Goal: Information Seeking & Learning: Understand process/instructions

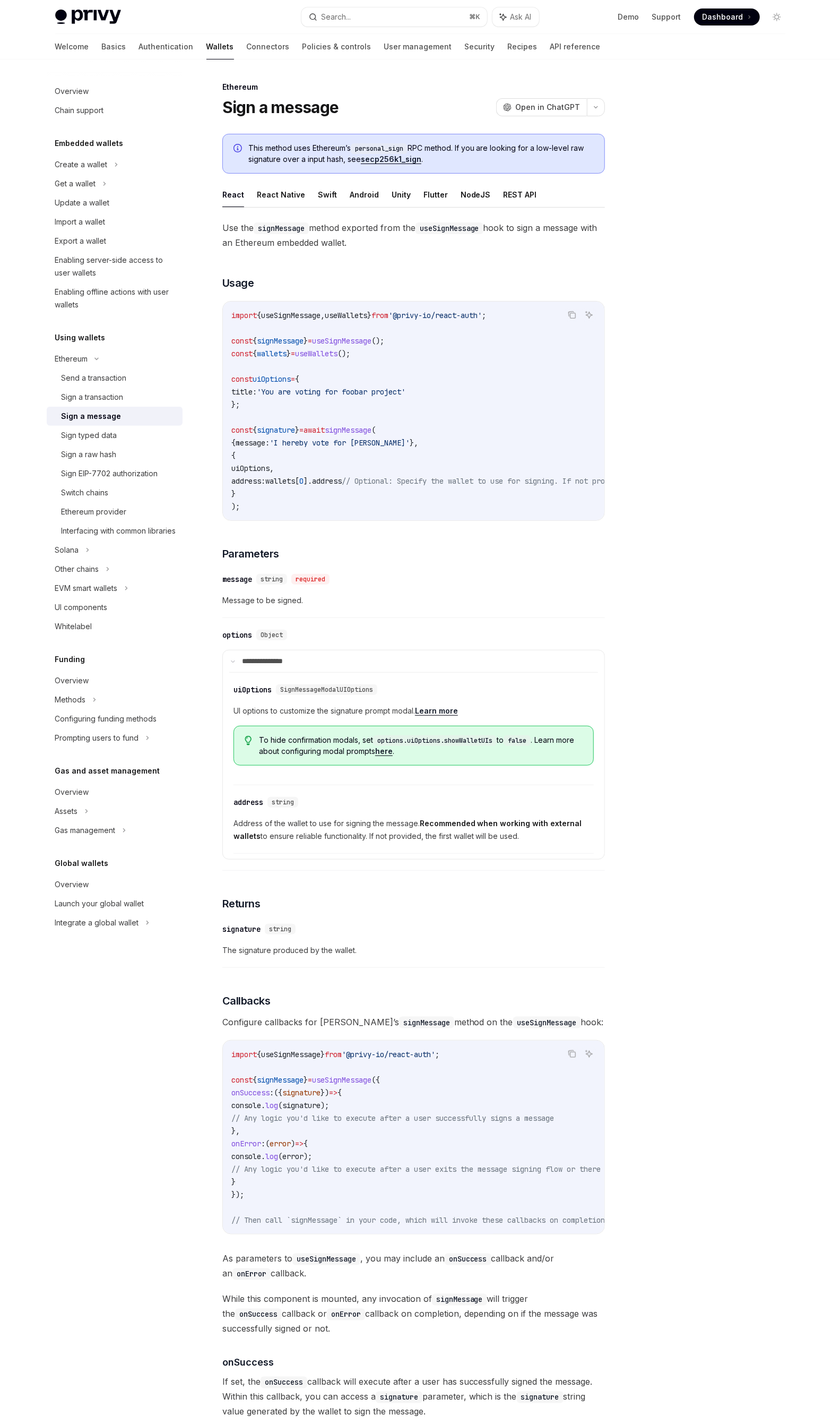
click at [319, 316] on span "useSignMessage" at bounding box center [291, 315] width 59 height 10
copy span "useSignMessage"
click at [82, 193] on div "Solana" at bounding box center [115, 184] width 136 height 19
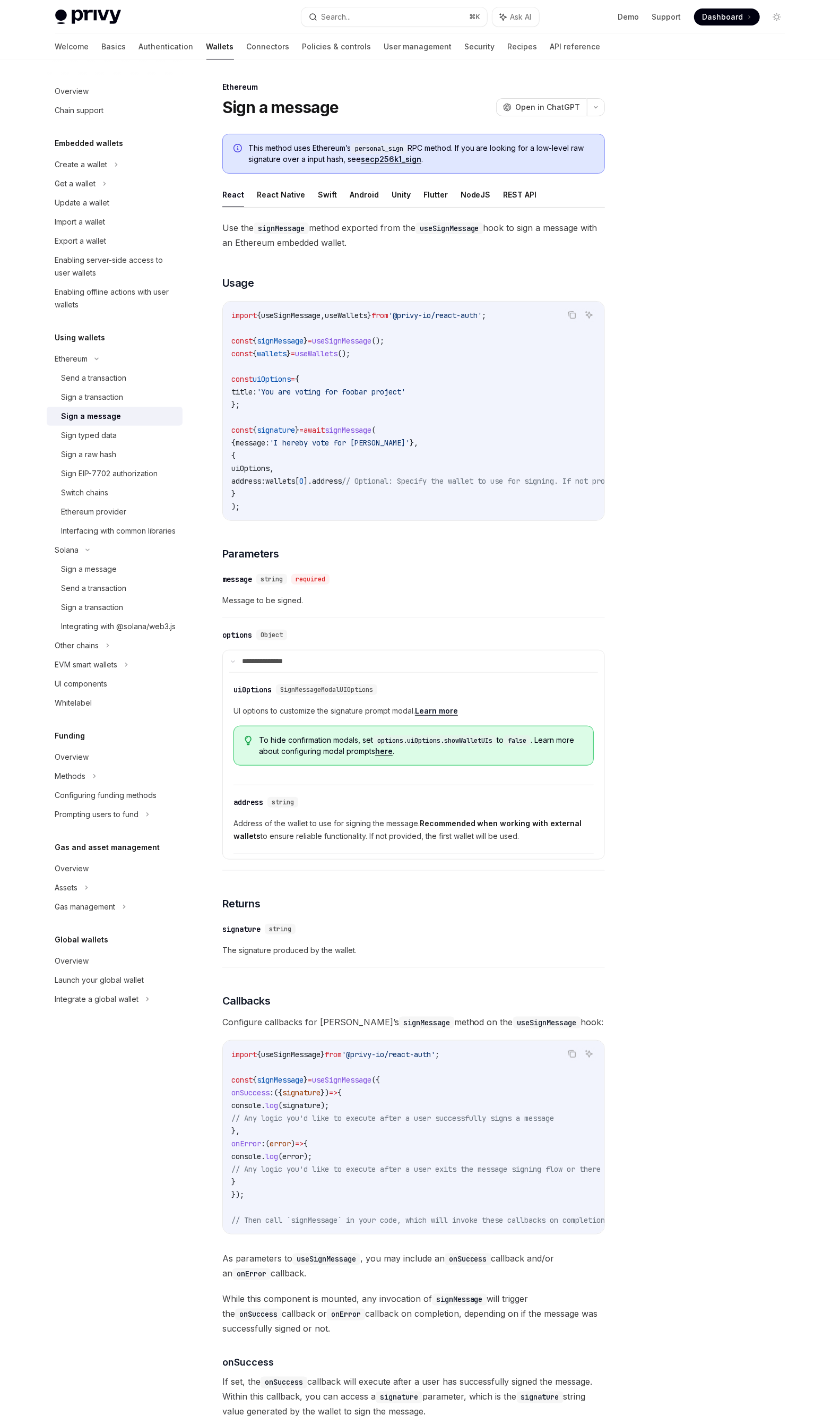
click at [505, 388] on code "import { useSignMessage , useWallets } from '@privy-io/react-auth' ; const { si…" at bounding box center [509, 410] width 556 height 204
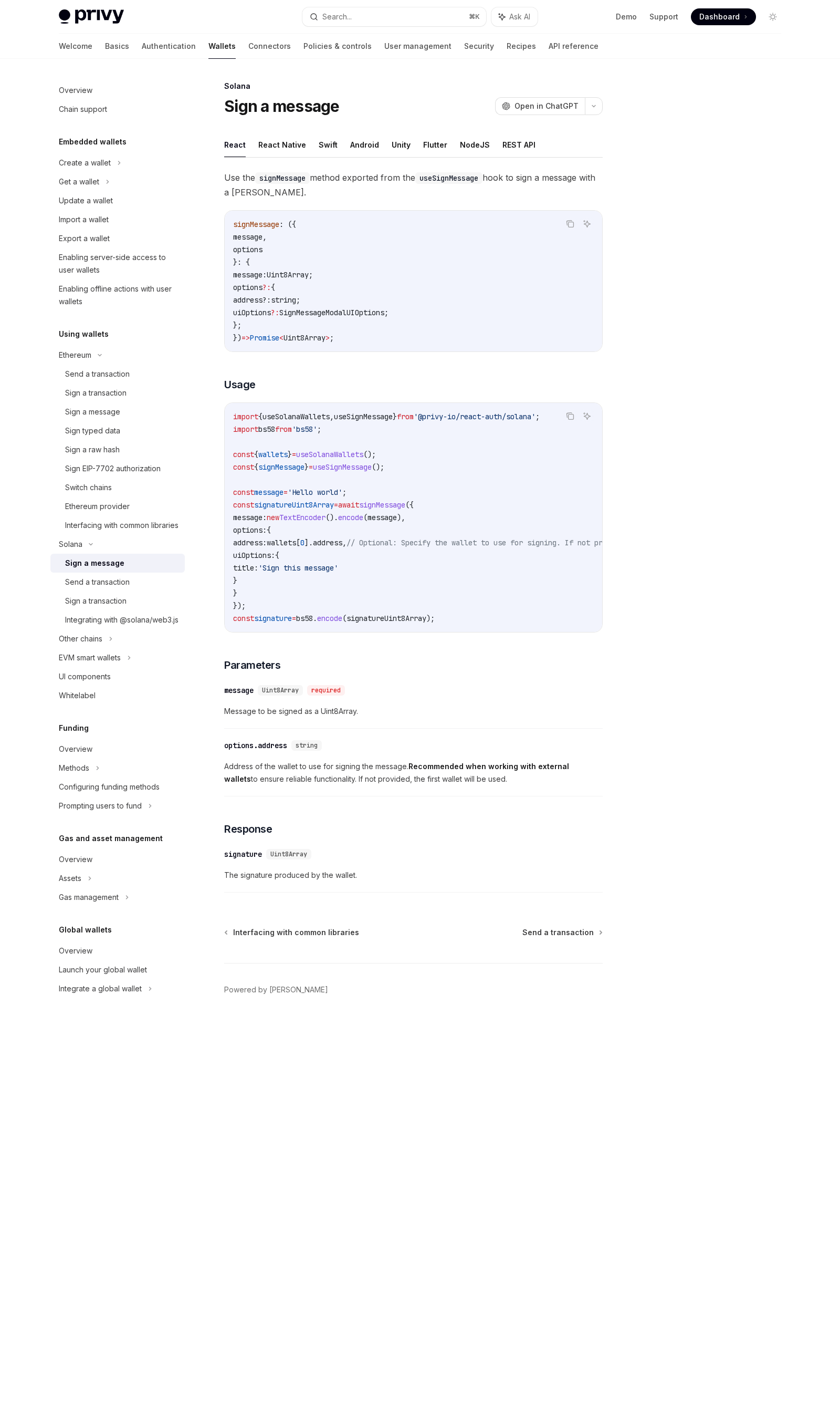
type textarea "*"
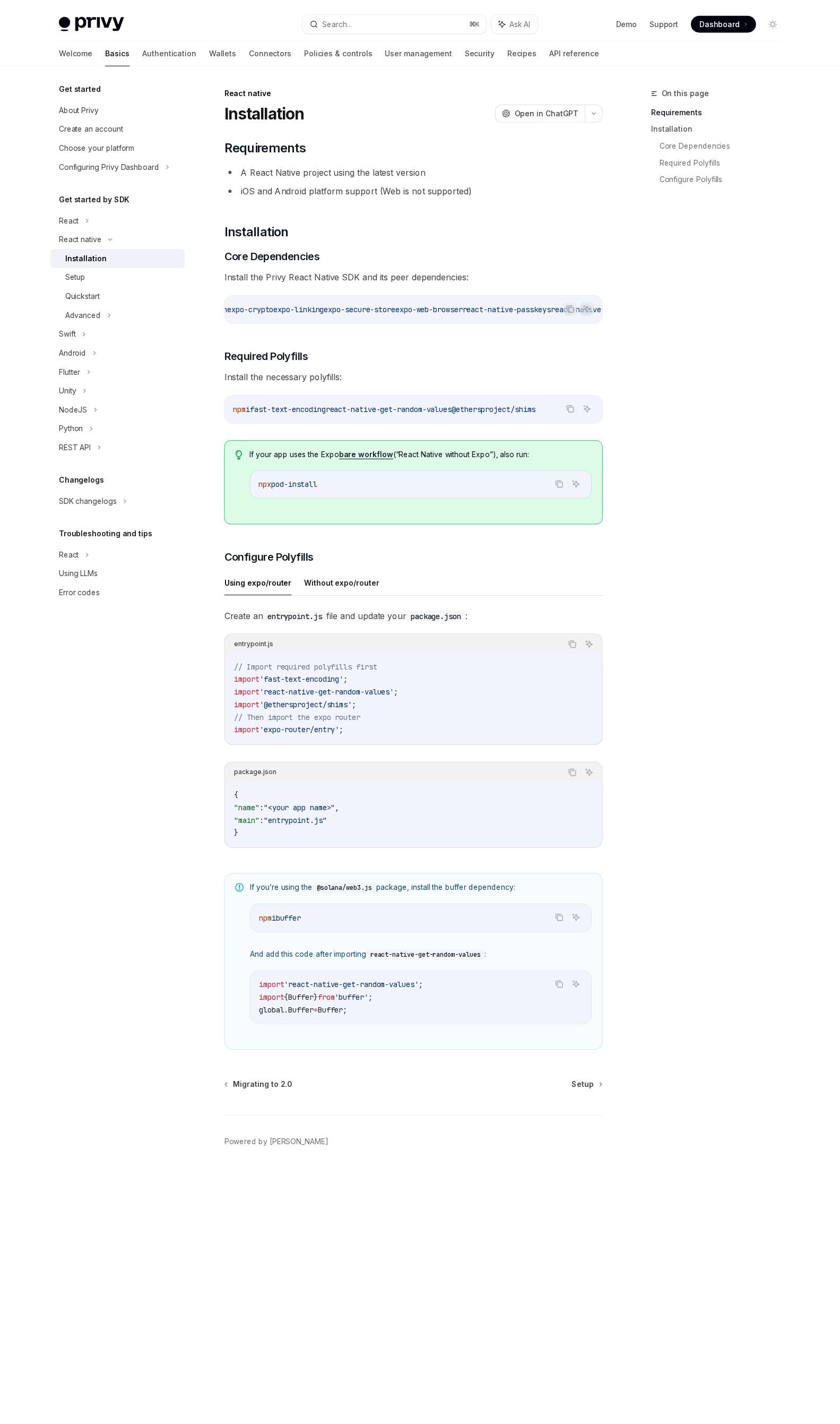
scroll to position [0, 588]
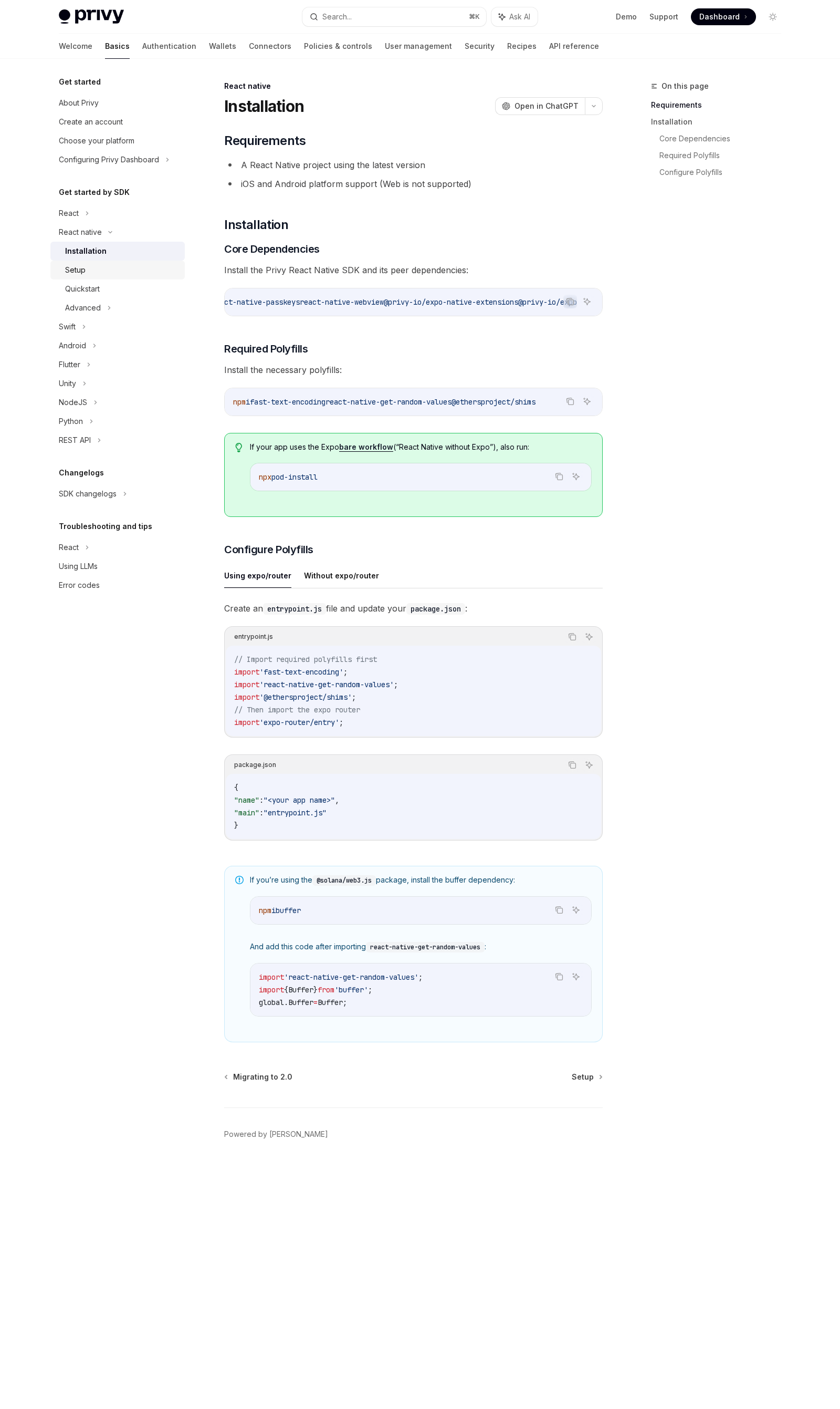
click at [83, 269] on div "Setup" at bounding box center [75, 270] width 21 height 13
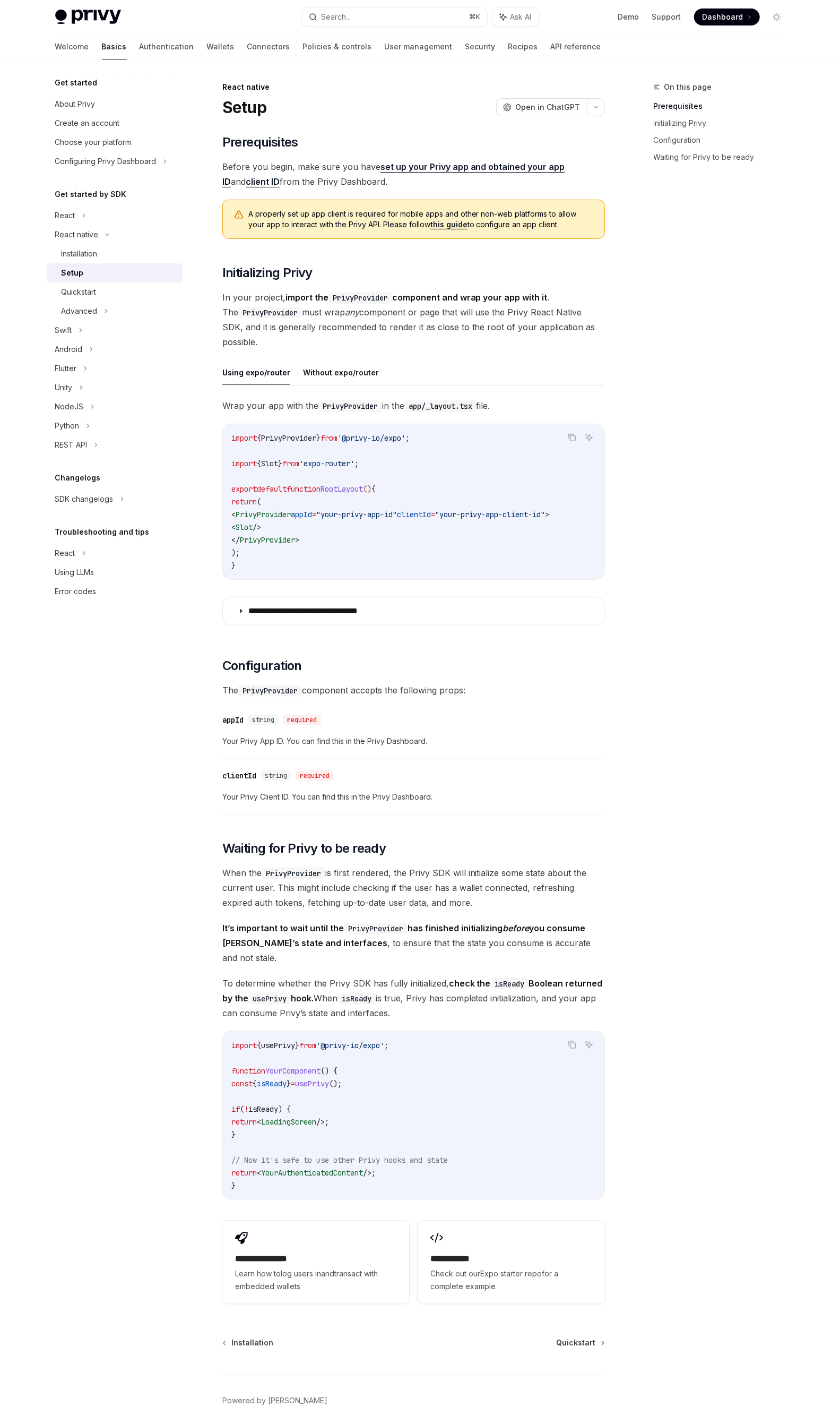
scroll to position [31, 0]
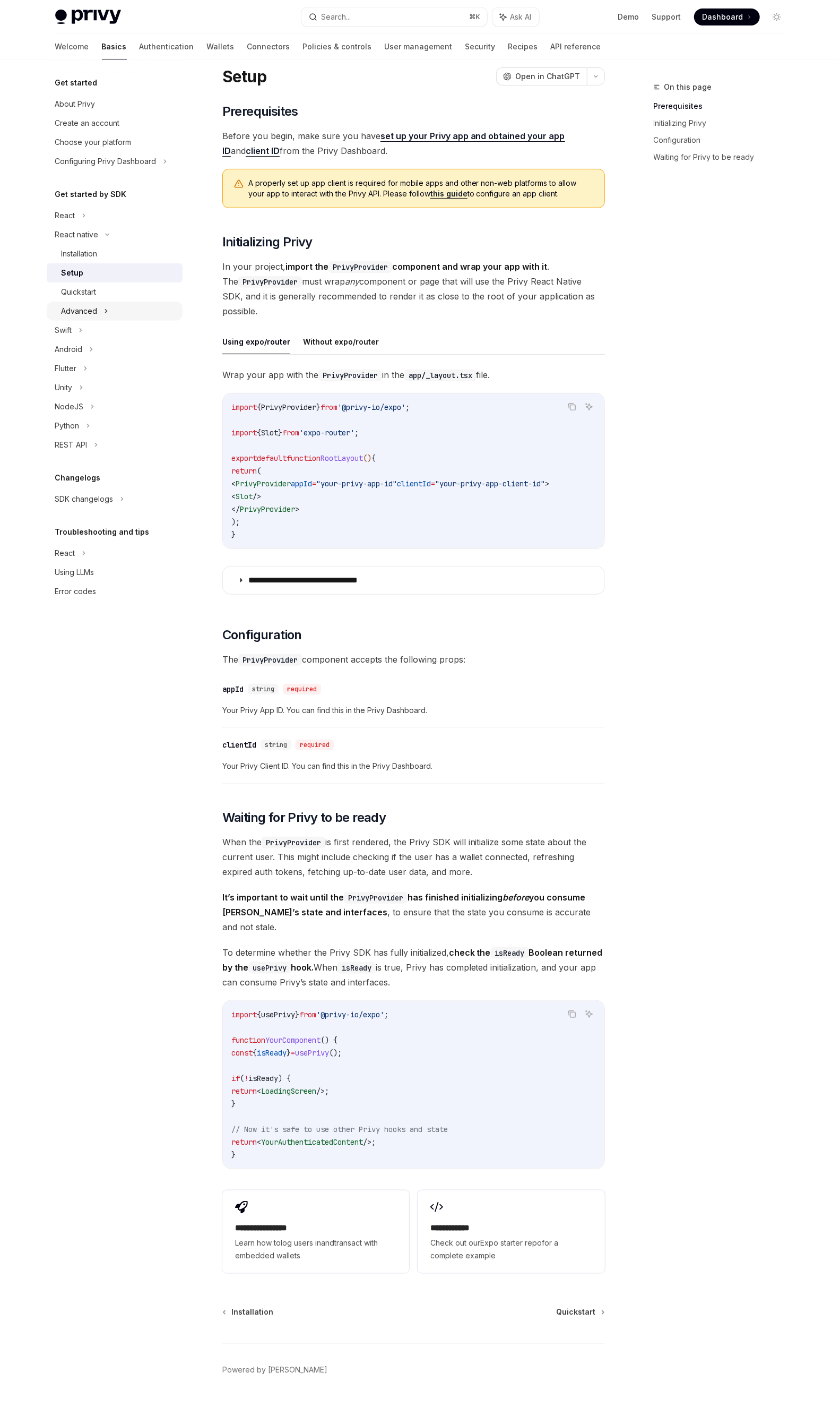
click at [125, 311] on div "Advanced" at bounding box center [115, 311] width 136 height 19
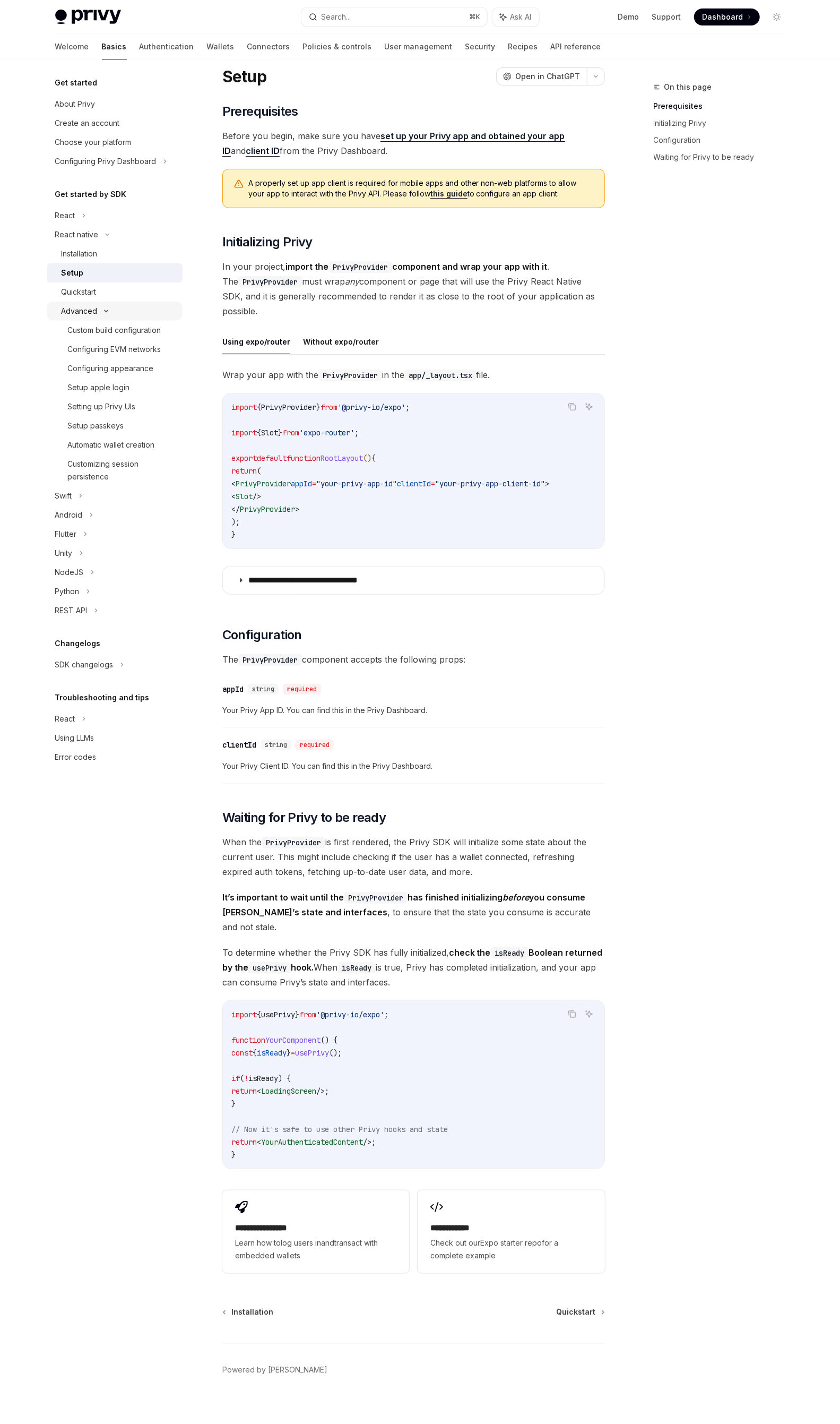
type textarea "*"
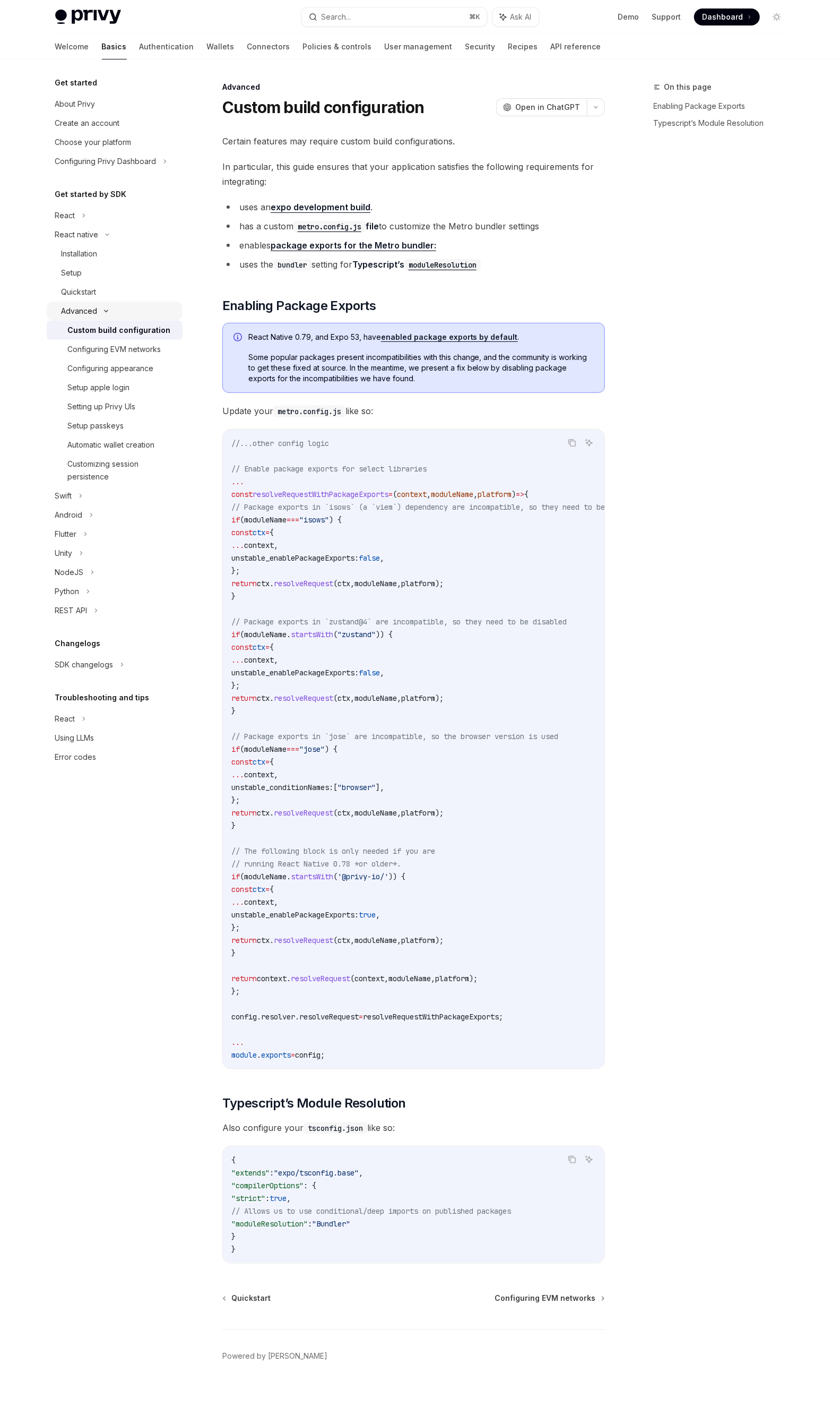
scroll to position [1, 0]
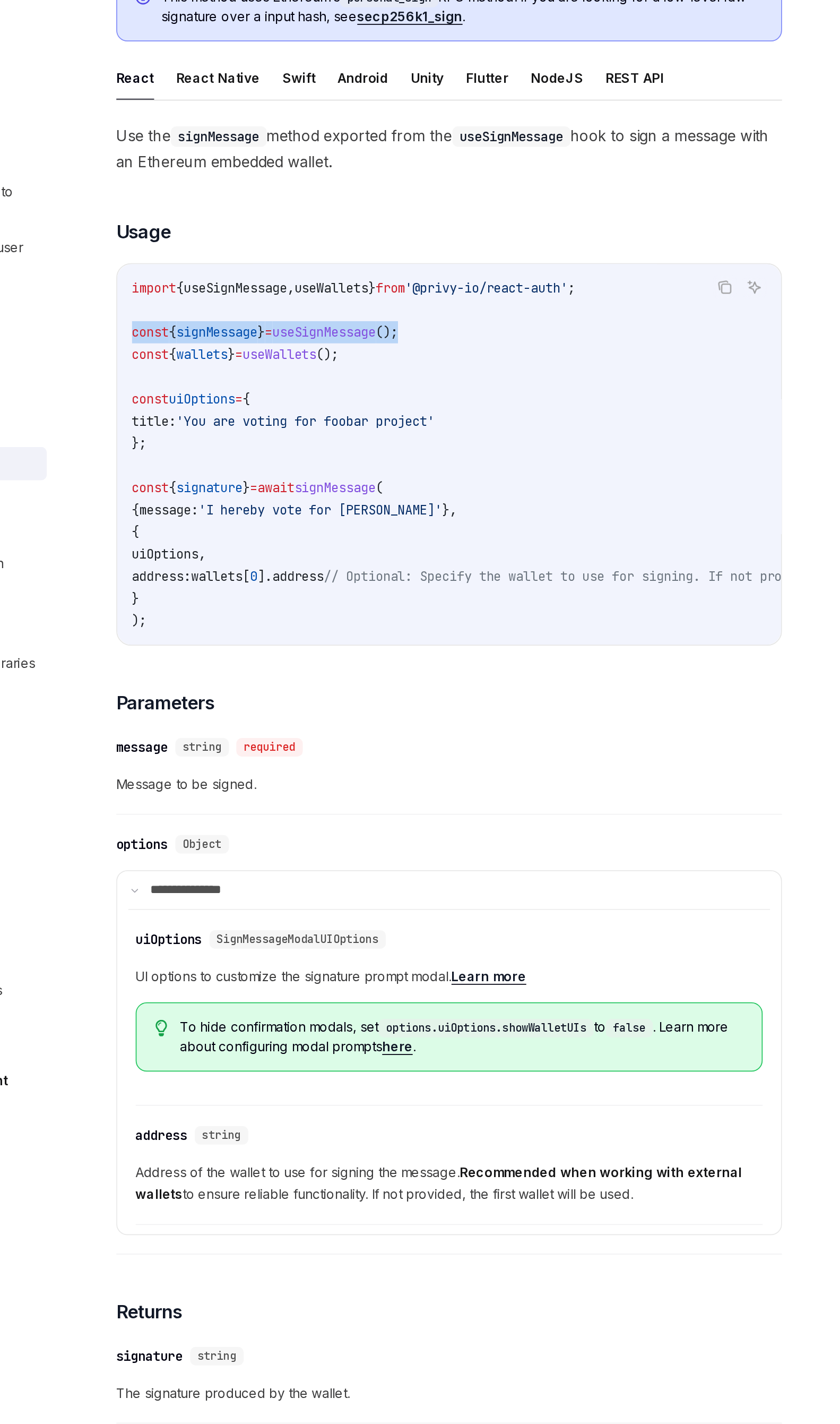
drag, startPoint x: 230, startPoint y: 342, endPoint x: 421, endPoint y: 341, distance: 191.0
click at [421, 342] on div "import { useSignMessage , useWallets } from '@privy-io/react-auth' ; const { si…" at bounding box center [414, 410] width 382 height 219
click at [421, 341] on code "import { useSignMessage , useWallets } from '@privy-io/react-auth' ; const { si…" at bounding box center [509, 410] width 556 height 204
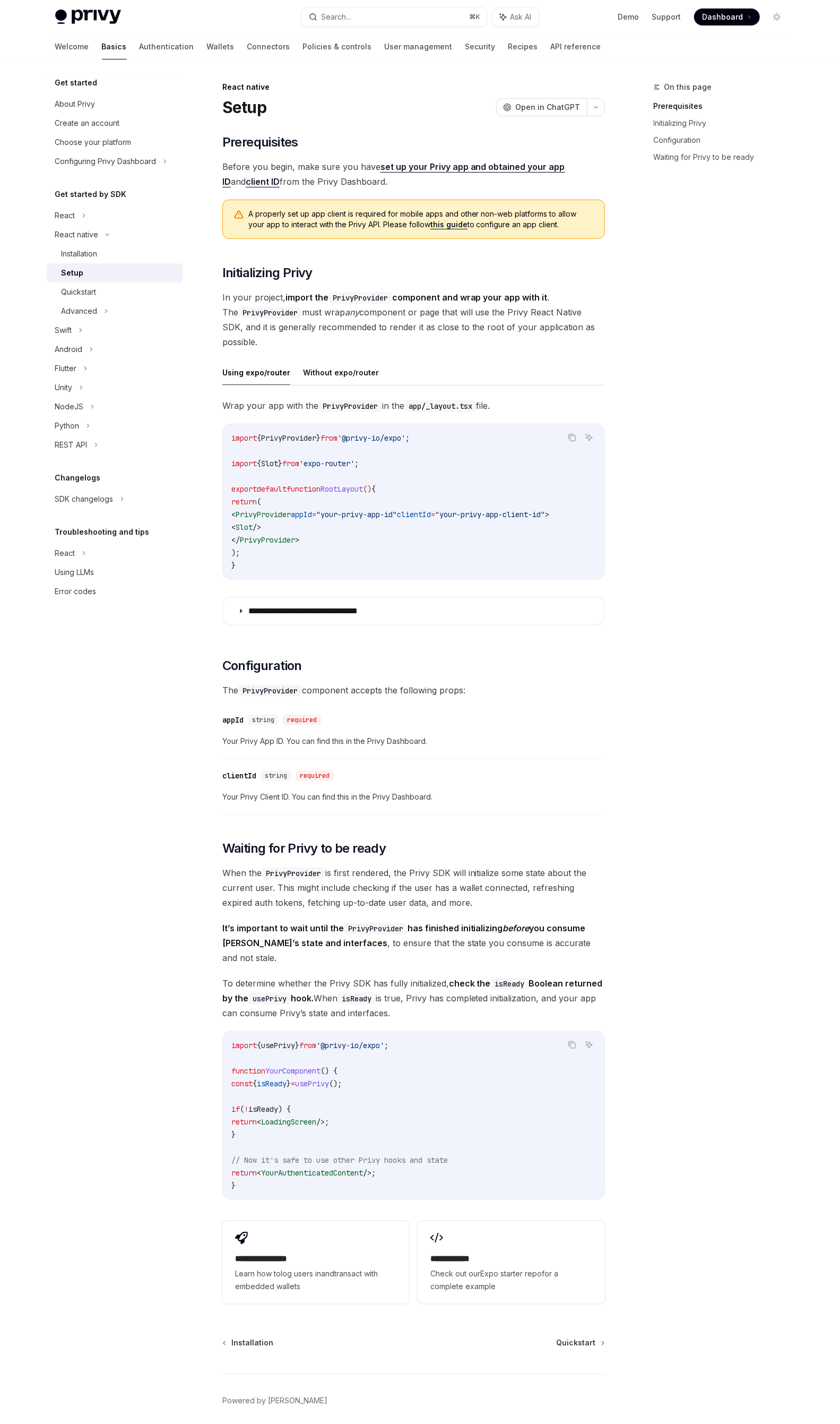
scroll to position [31, 0]
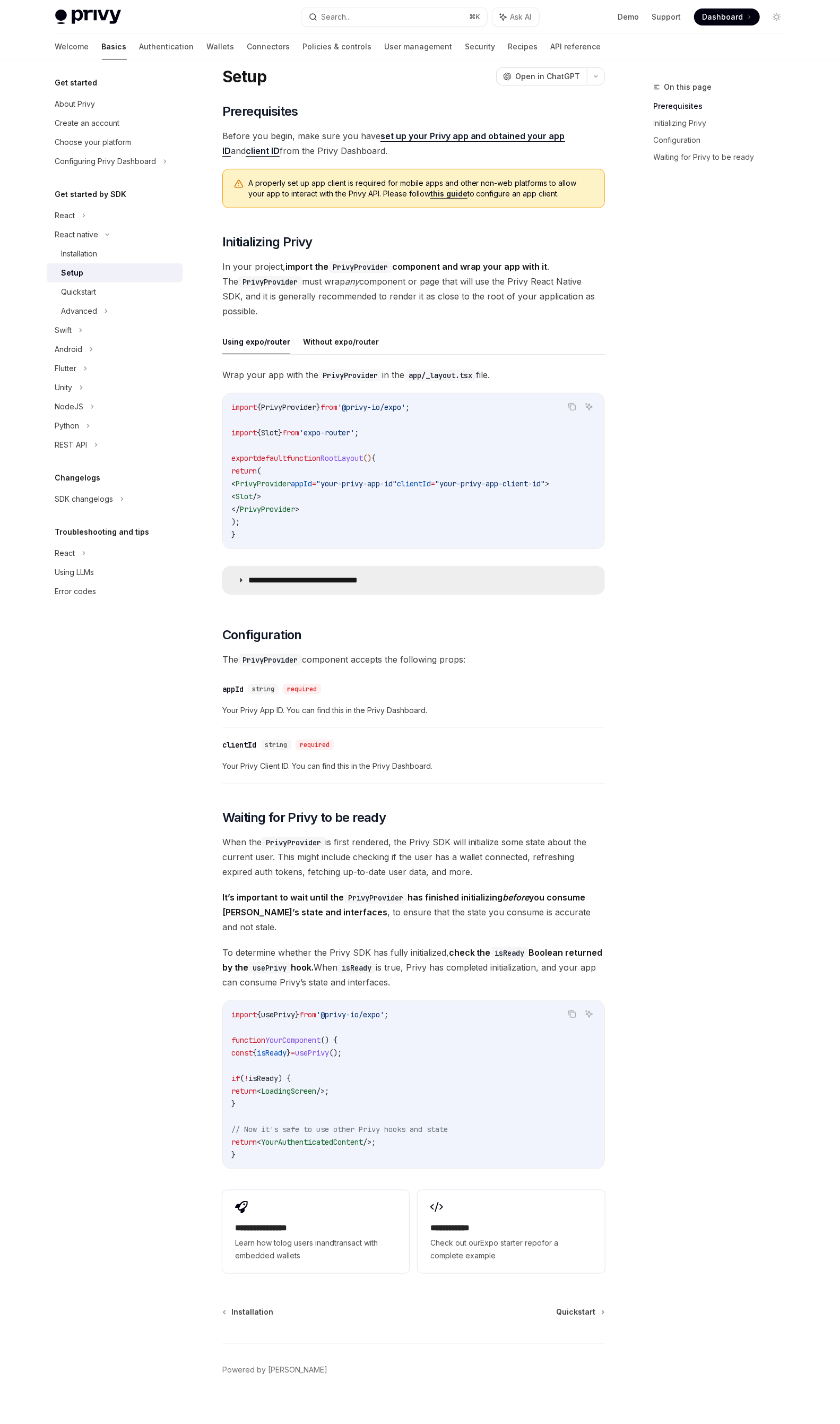
click at [394, 582] on summary "**********" at bounding box center [414, 580] width 382 height 28
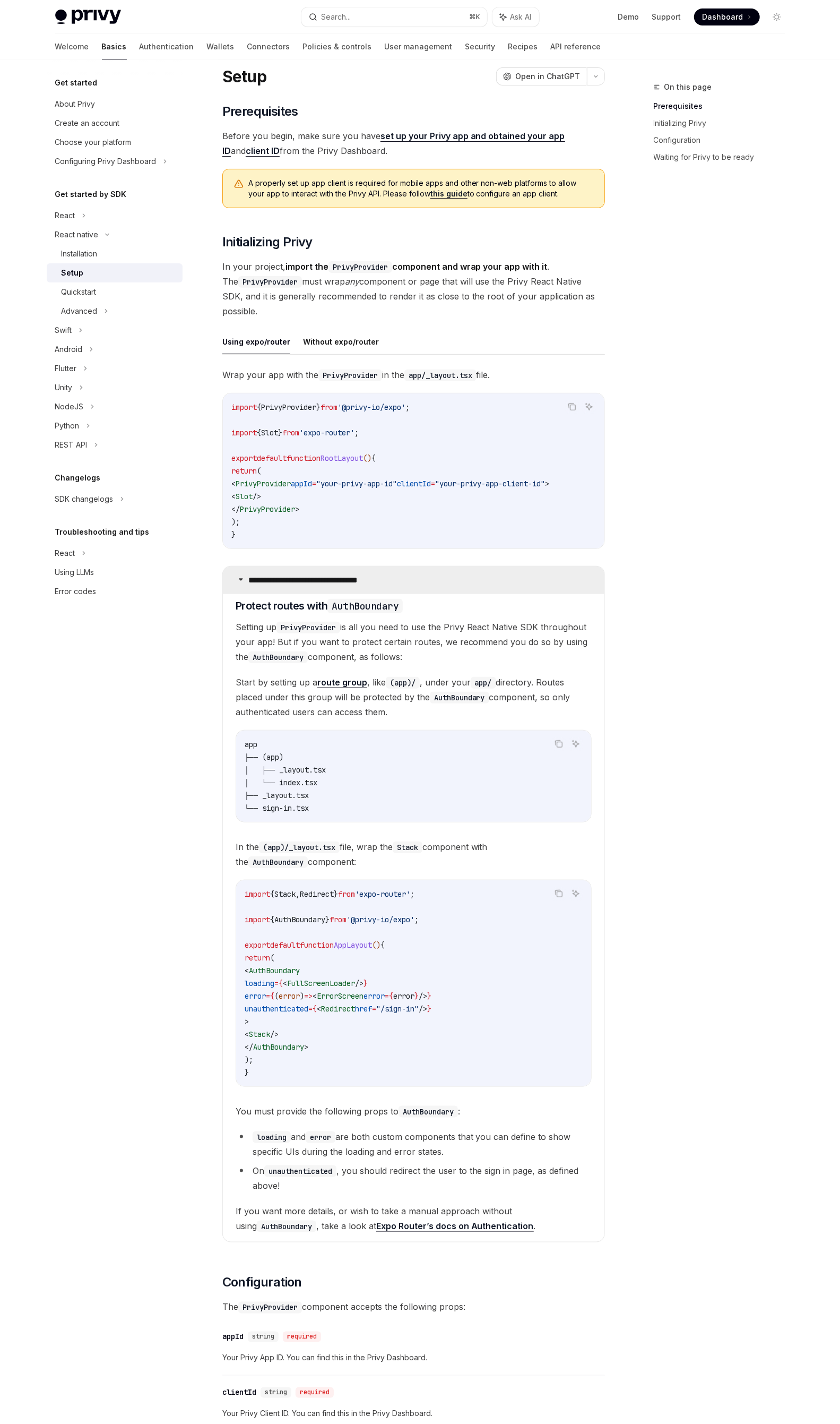
click at [394, 582] on summary "**********" at bounding box center [414, 580] width 382 height 28
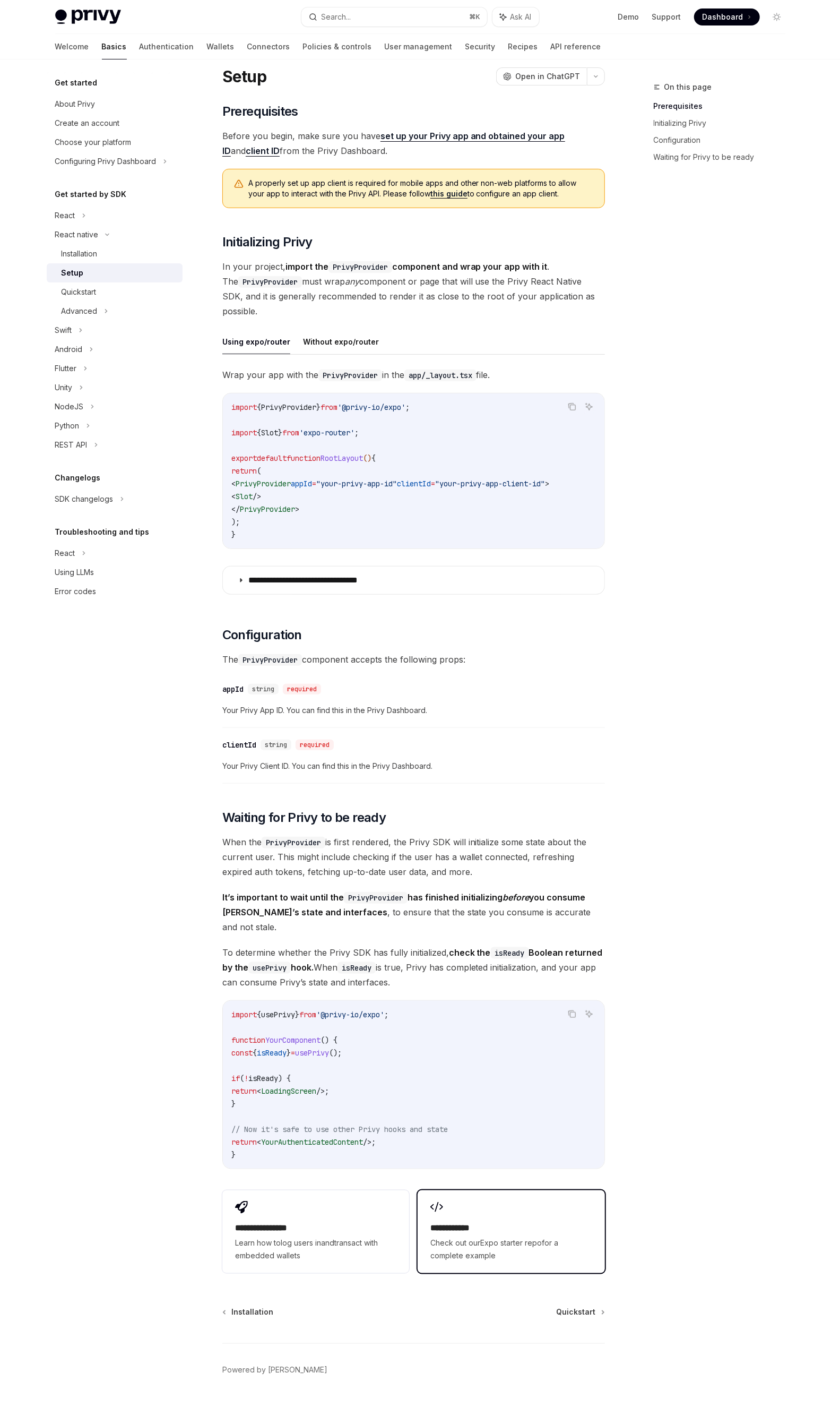
click at [510, 1211] on div "**********" at bounding box center [511, 1231] width 187 height 83
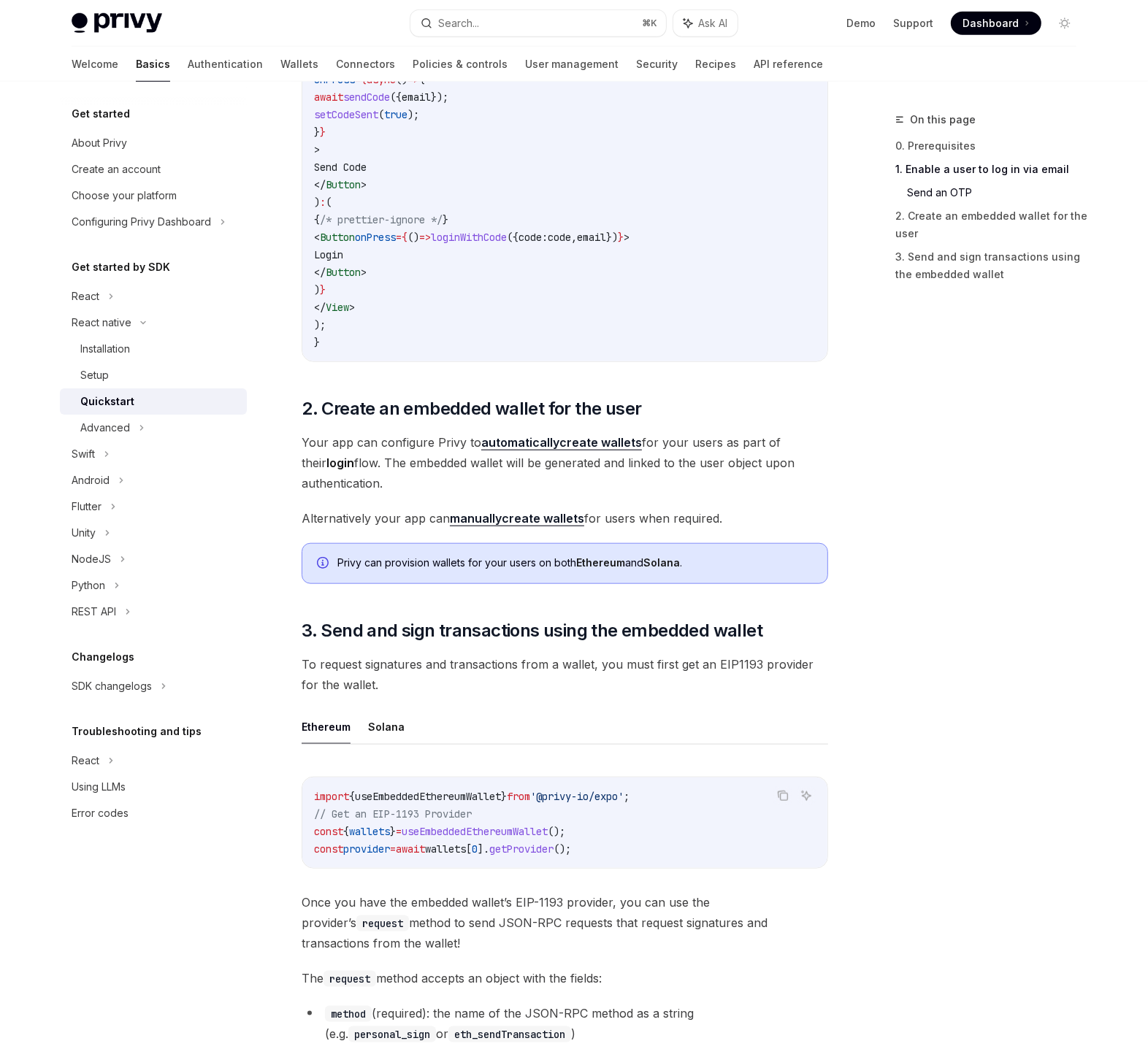
scroll to position [1247, 0]
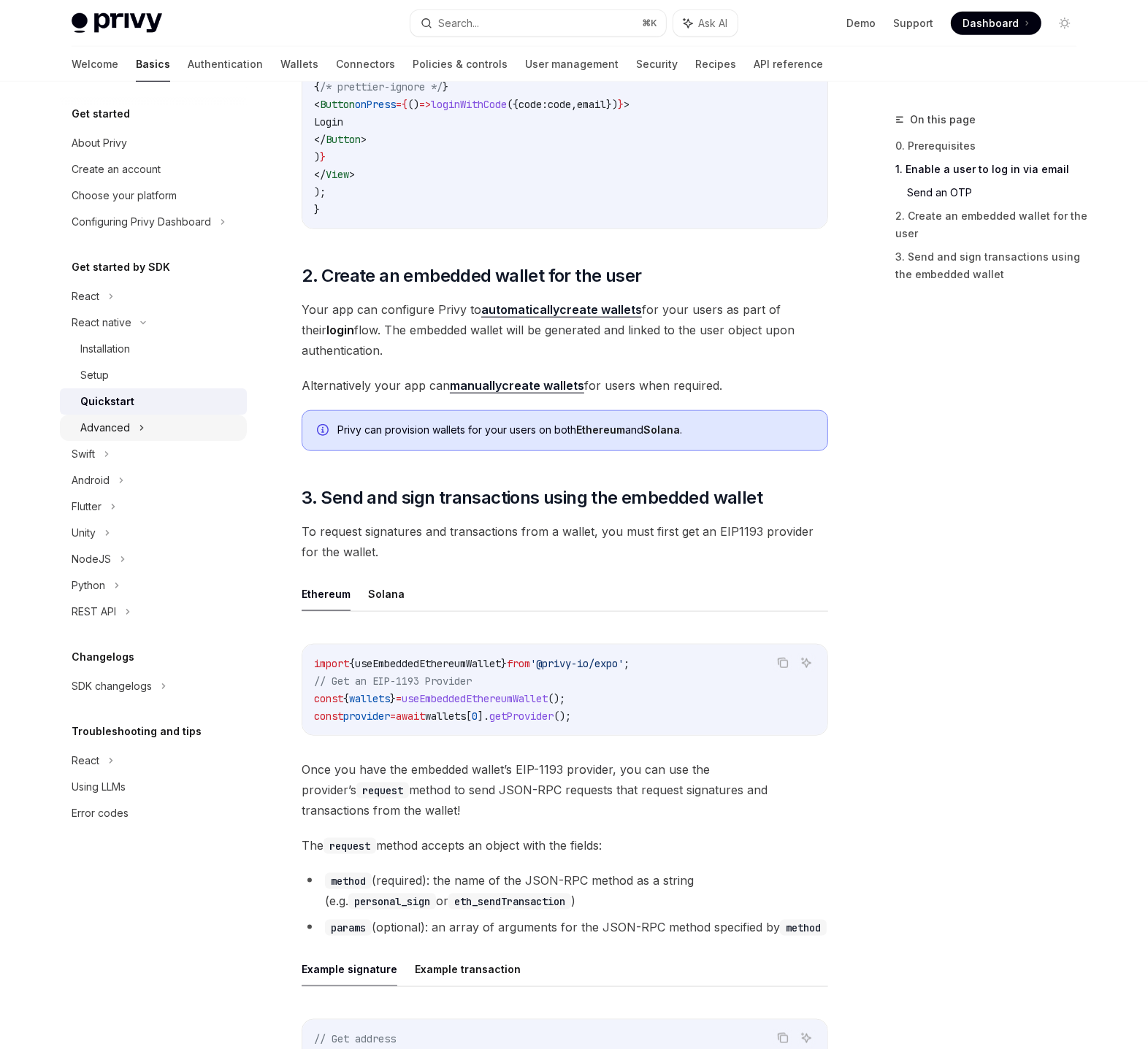
click at [144, 434] on div "Advanced" at bounding box center [153, 428] width 187 height 26
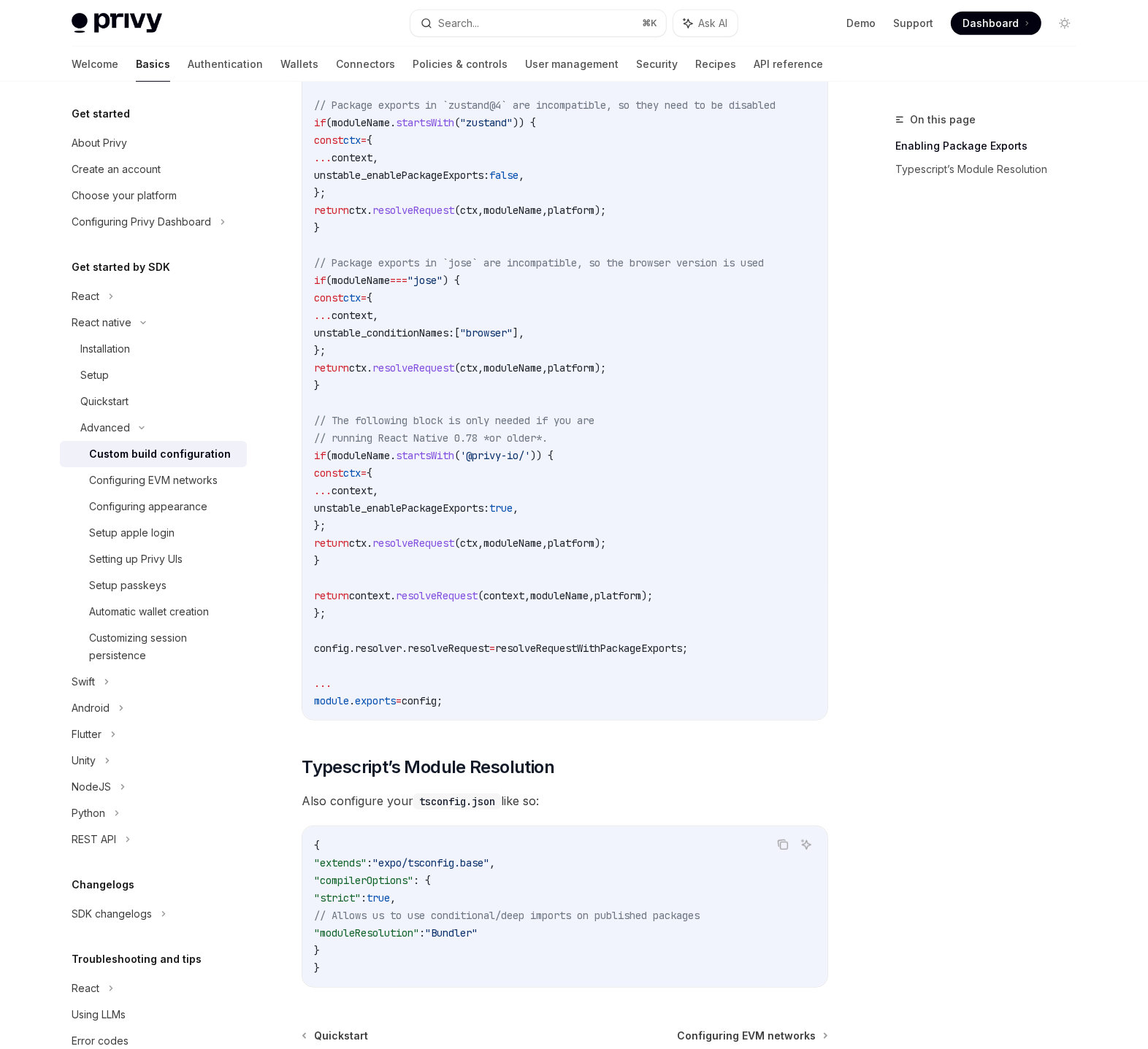
scroll to position [910, 0]
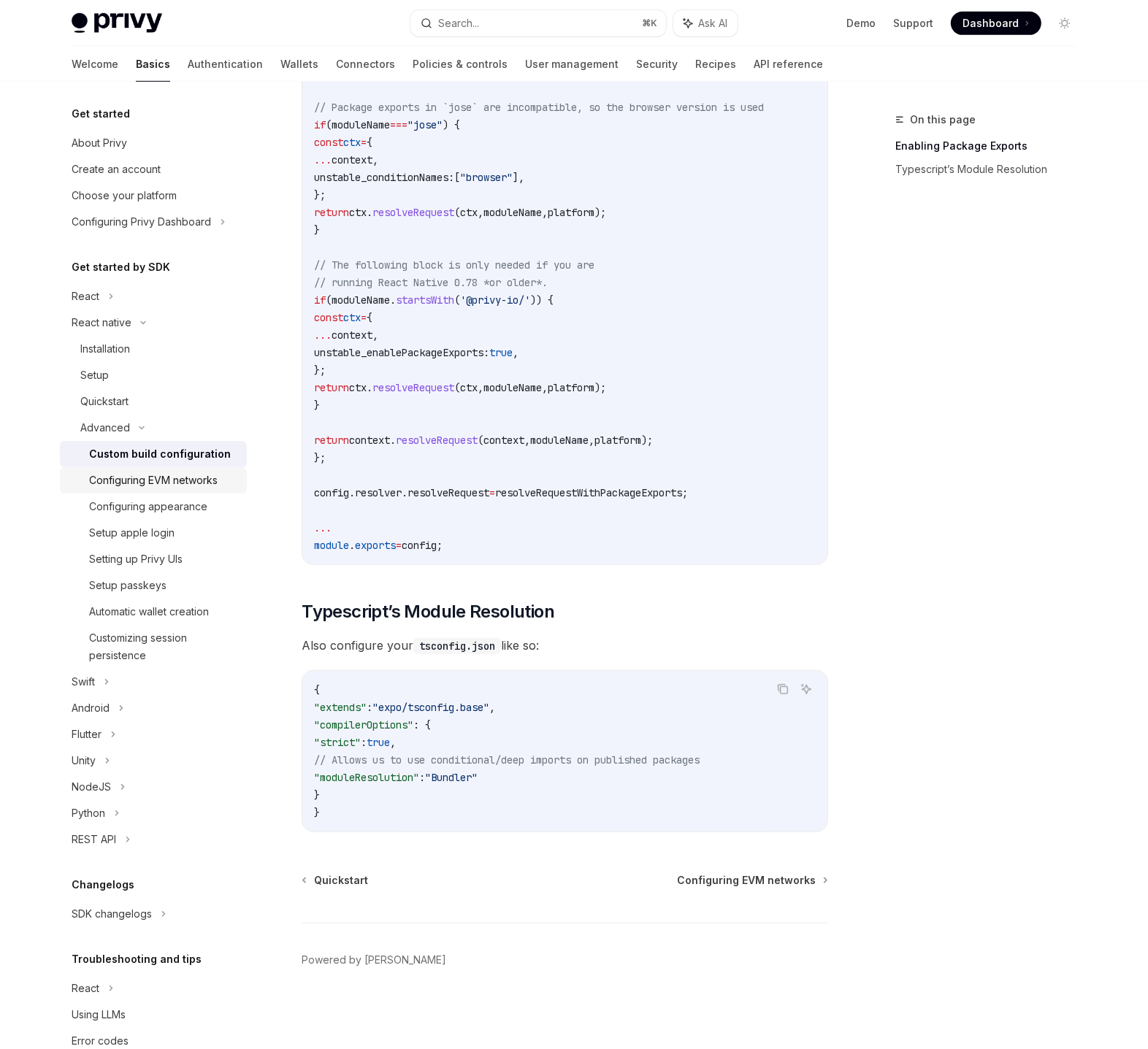
click at [182, 491] on link "Configuring EVM networks" at bounding box center [153, 481] width 187 height 26
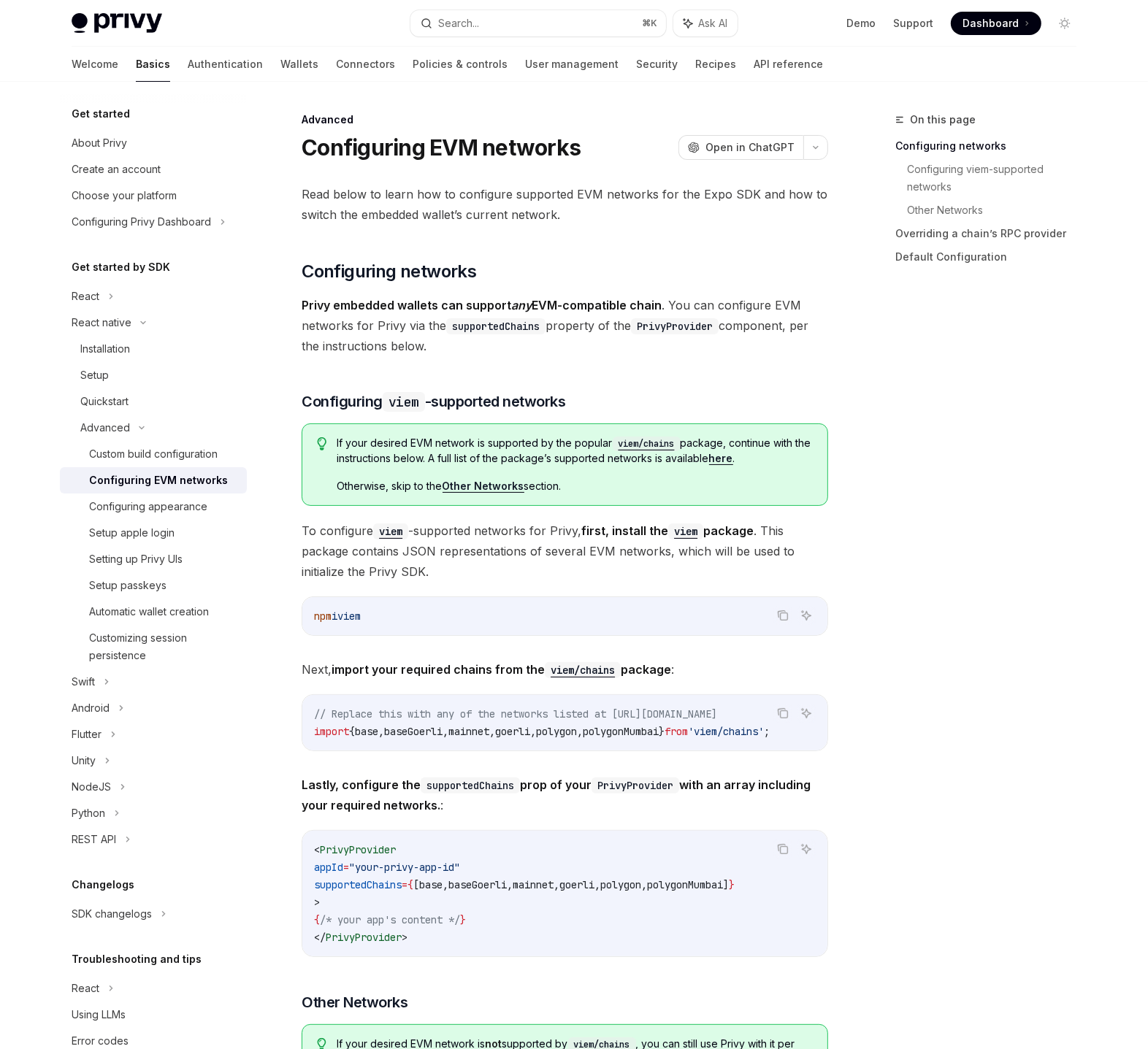
click at [169, 546] on li "Setting up Privy UIs" at bounding box center [153, 559] width 187 height 26
click at [165, 570] on link "Setting up Privy UIs" at bounding box center [153, 559] width 187 height 26
type textarea "*"
